Goal: Find specific page/section: Find specific page/section

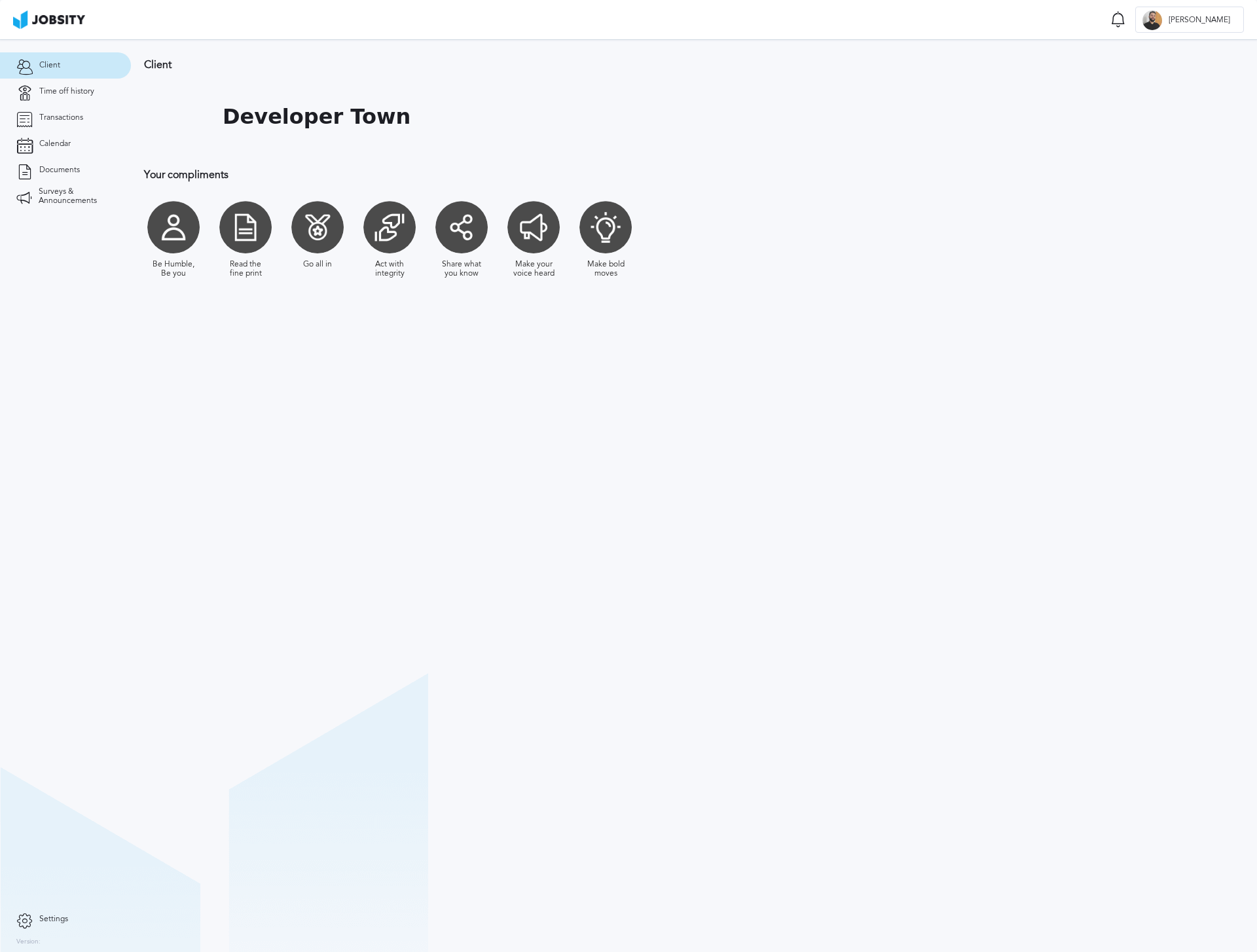
click at [90, 120] on link "Transactions" at bounding box center [65, 118] width 131 height 26
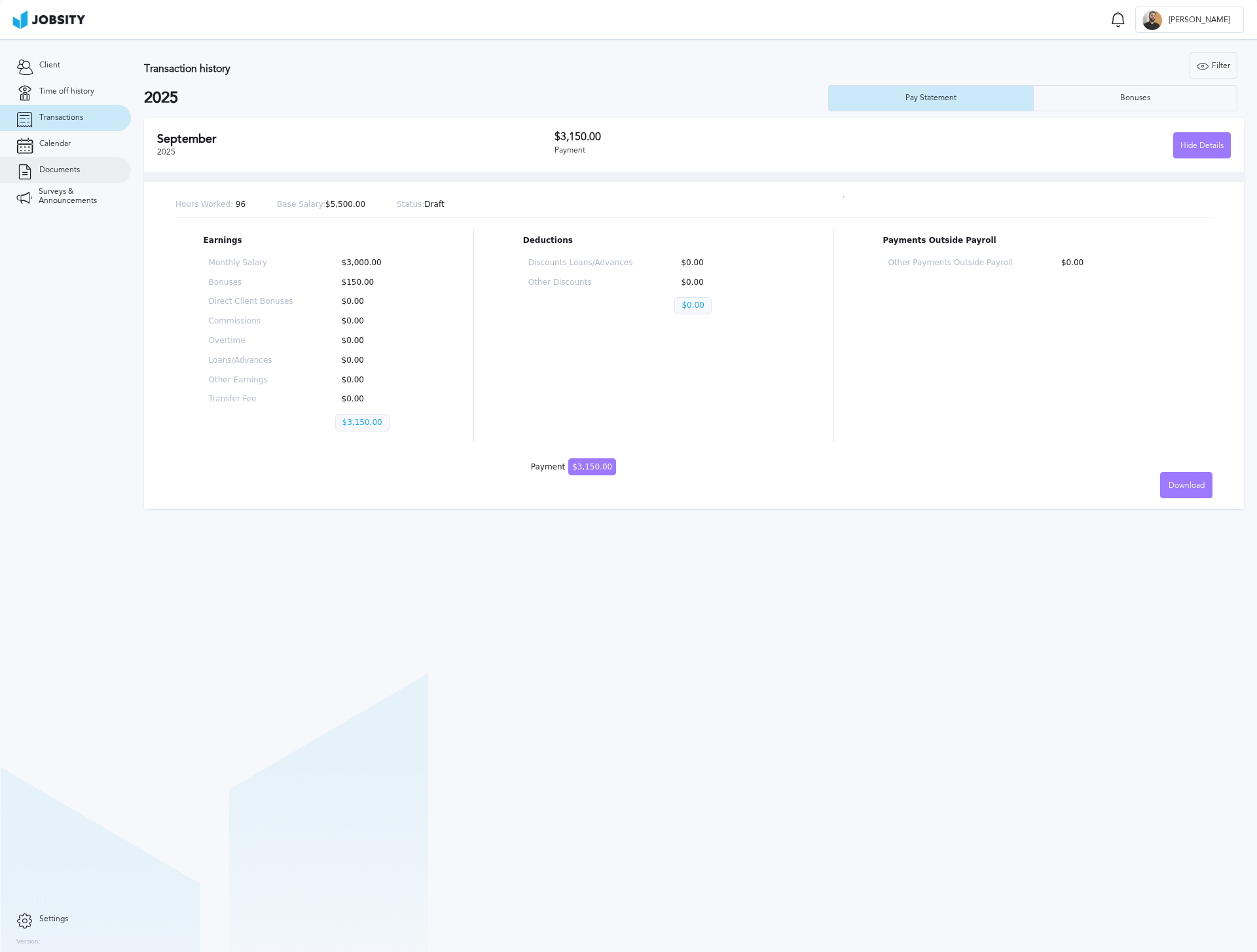
click at [70, 167] on span "Documents" at bounding box center [59, 170] width 41 height 9
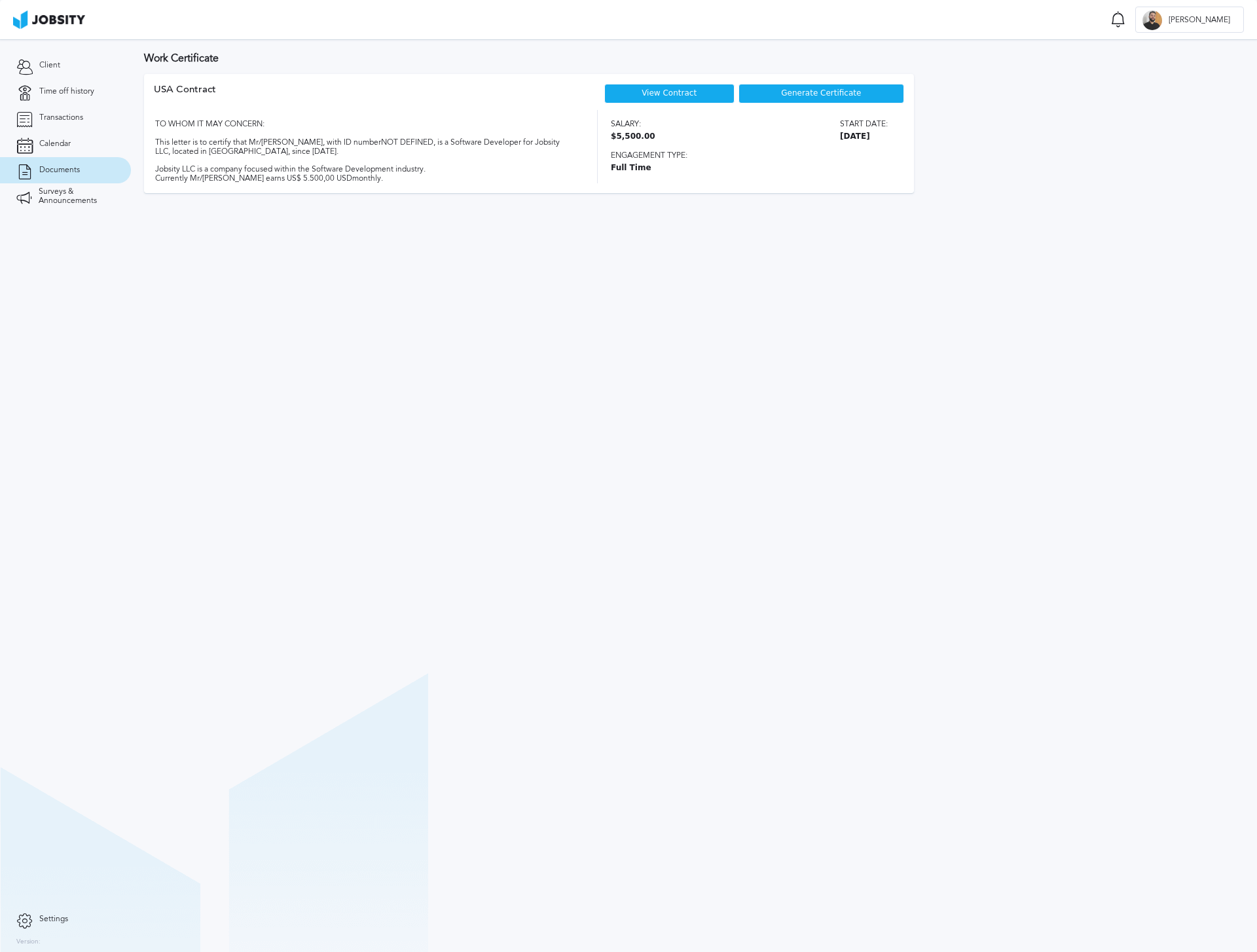
click at [685, 81] on div "USA Contract View Contract Generate Certificate TO WHOM IT MAY CONCERN: This le…" at bounding box center [529, 133] width 770 height 119
click at [683, 87] on div "View Contract" at bounding box center [669, 93] width 130 height 19
click at [669, 93] on link "View Contract" at bounding box center [669, 93] width 55 height 9
drag, startPoint x: 530, startPoint y: 395, endPoint x: 225, endPoint y: 305, distance: 318.0
click at [530, 395] on section "Work Certificate USA [DEMOGRAPHIC_DATA] View Contract Generate Certificate TO W…" at bounding box center [693, 496] width 1126 height 913
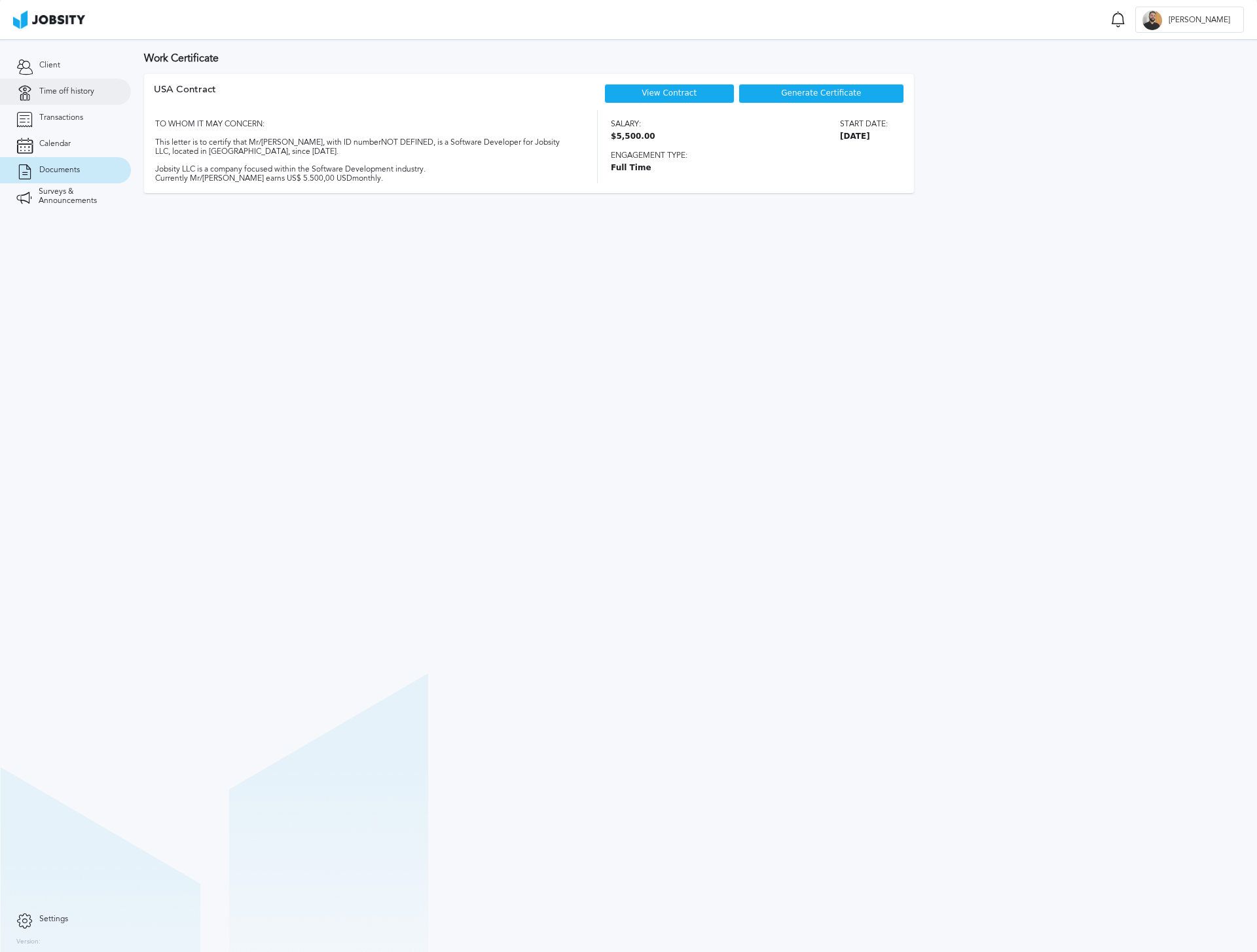
click at [78, 96] on link "Time off history" at bounding box center [65, 92] width 131 height 26
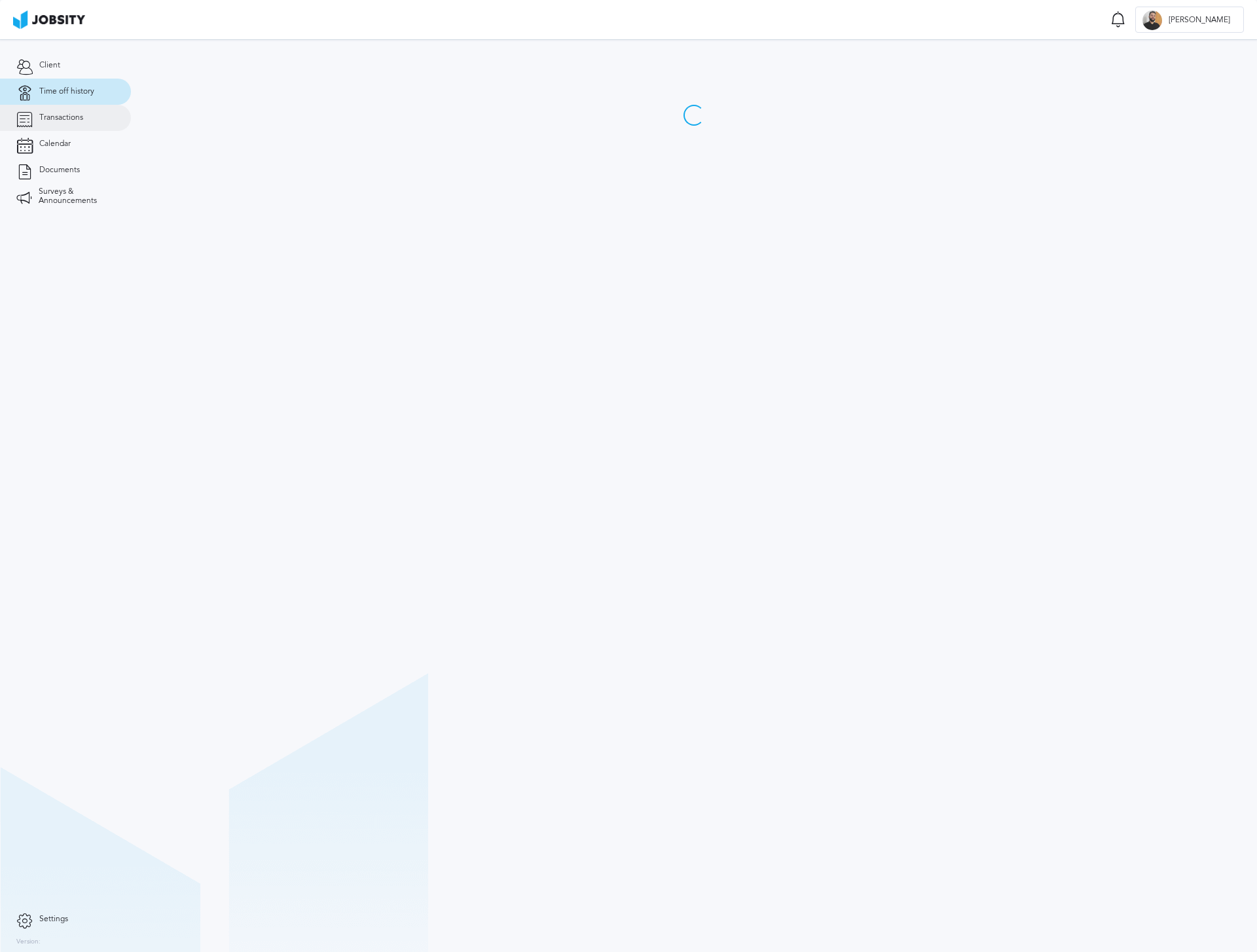
click at [75, 116] on span "Transactions" at bounding box center [61, 118] width 44 height 9
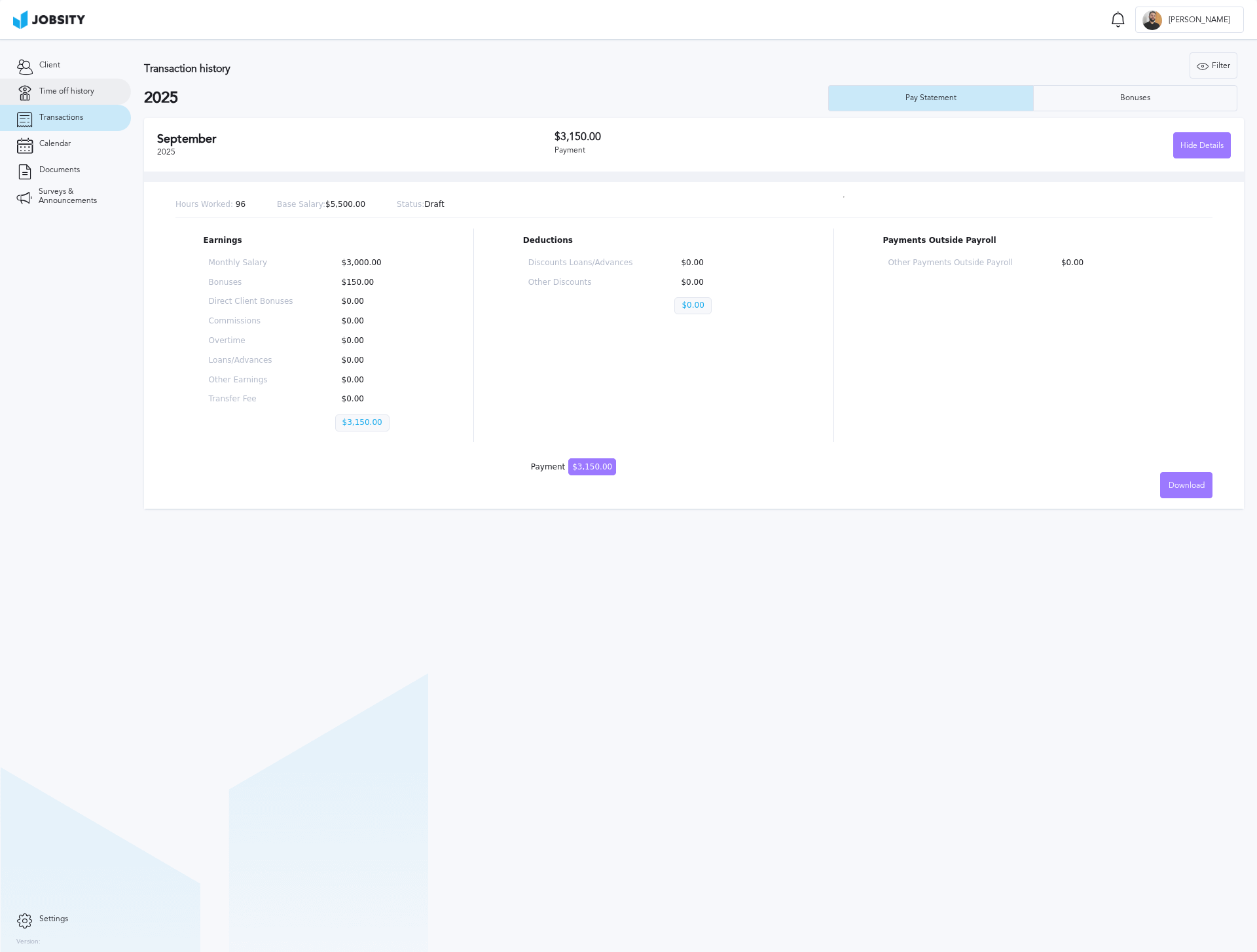
click at [69, 90] on span "Time off history" at bounding box center [67, 91] width 55 height 9
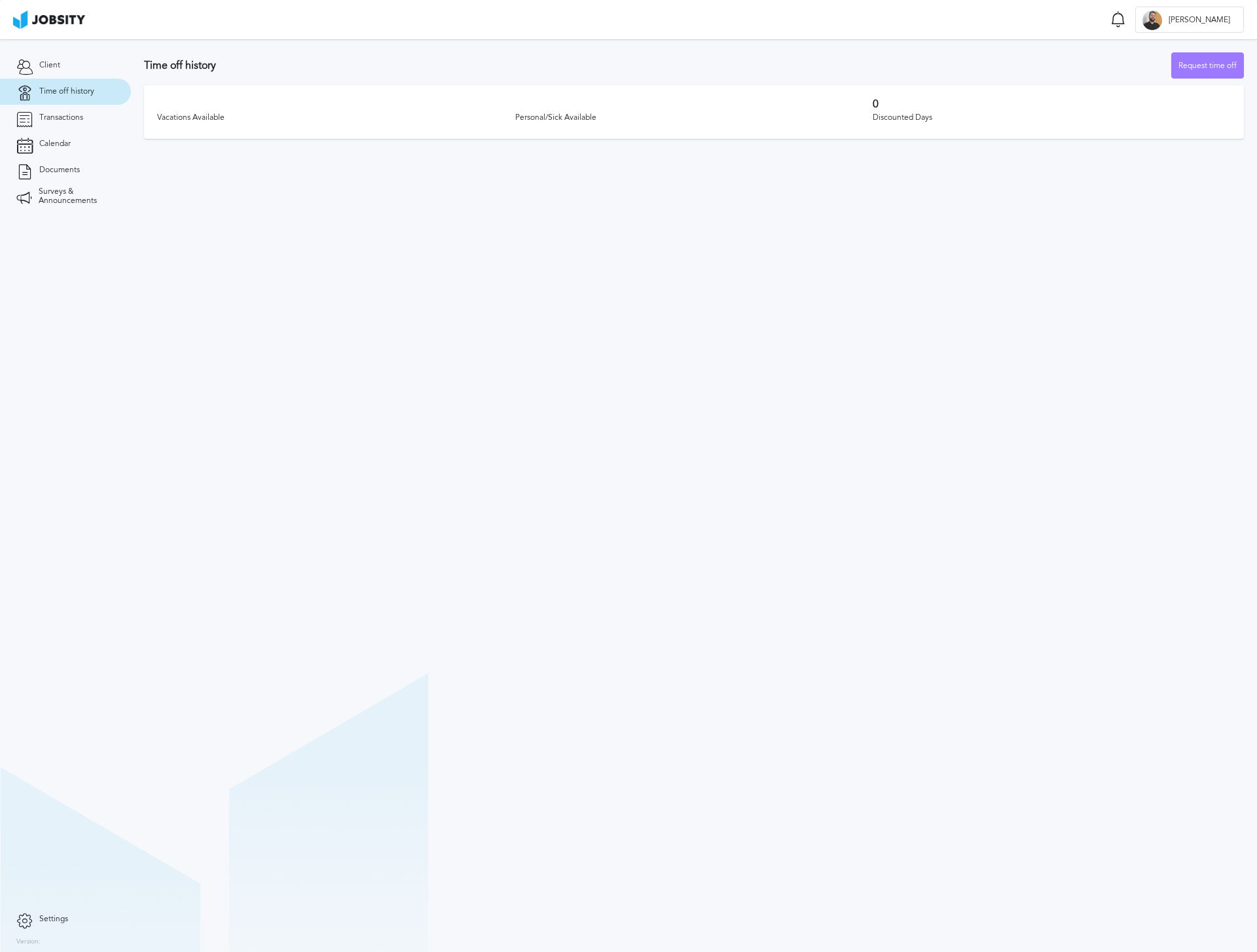
click at [185, 124] on div "Vacations Available" at bounding box center [336, 118] width 358 height 16
click at [227, 463] on section "Time off history Request time off Vacations Available Personal/Sick Available 0…" at bounding box center [693, 496] width 1126 height 913
